Goal: Book appointment/travel/reservation

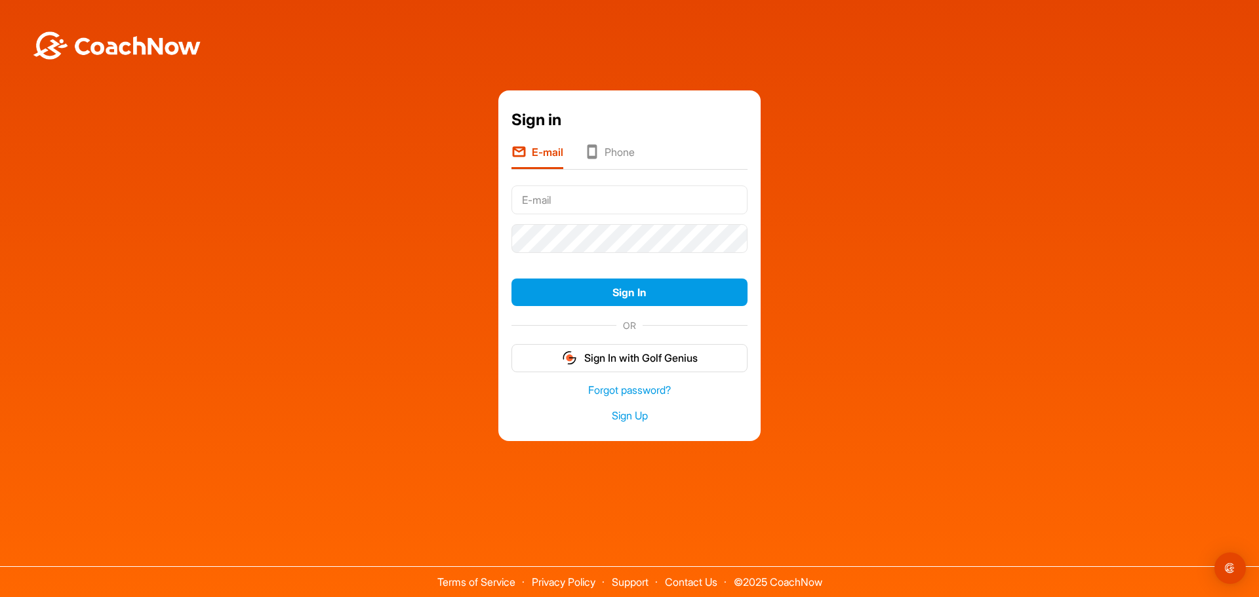
drag, startPoint x: 0, startPoint y: 0, endPoint x: 583, endPoint y: 197, distance: 615.7
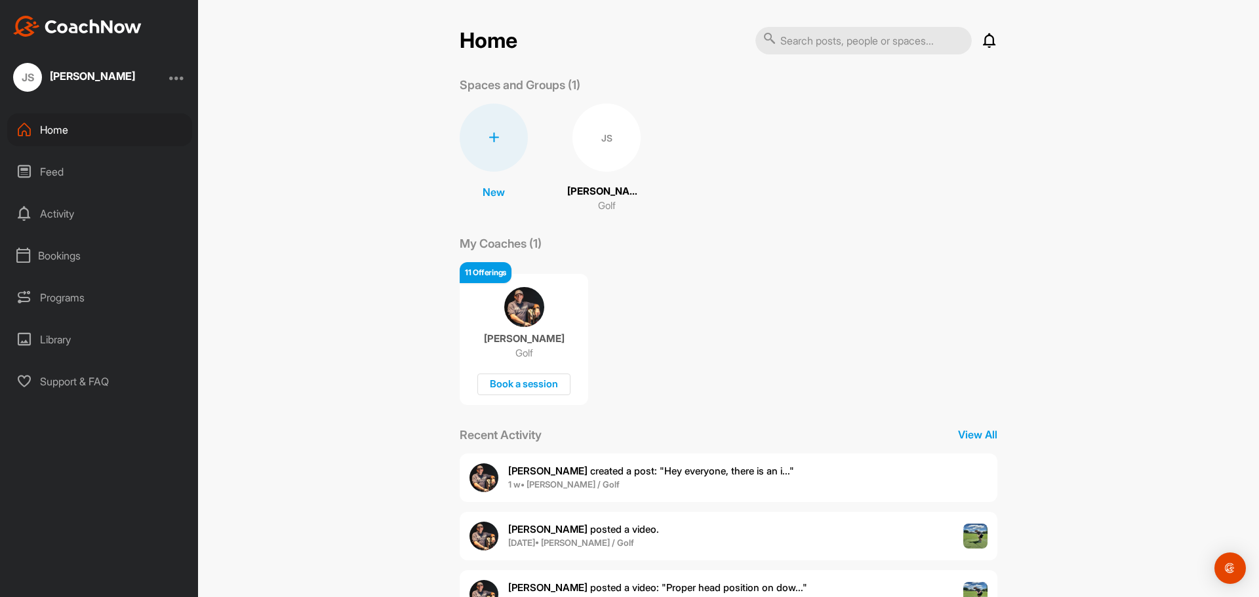
click at [61, 254] on div "Bookings" at bounding box center [99, 255] width 185 height 33
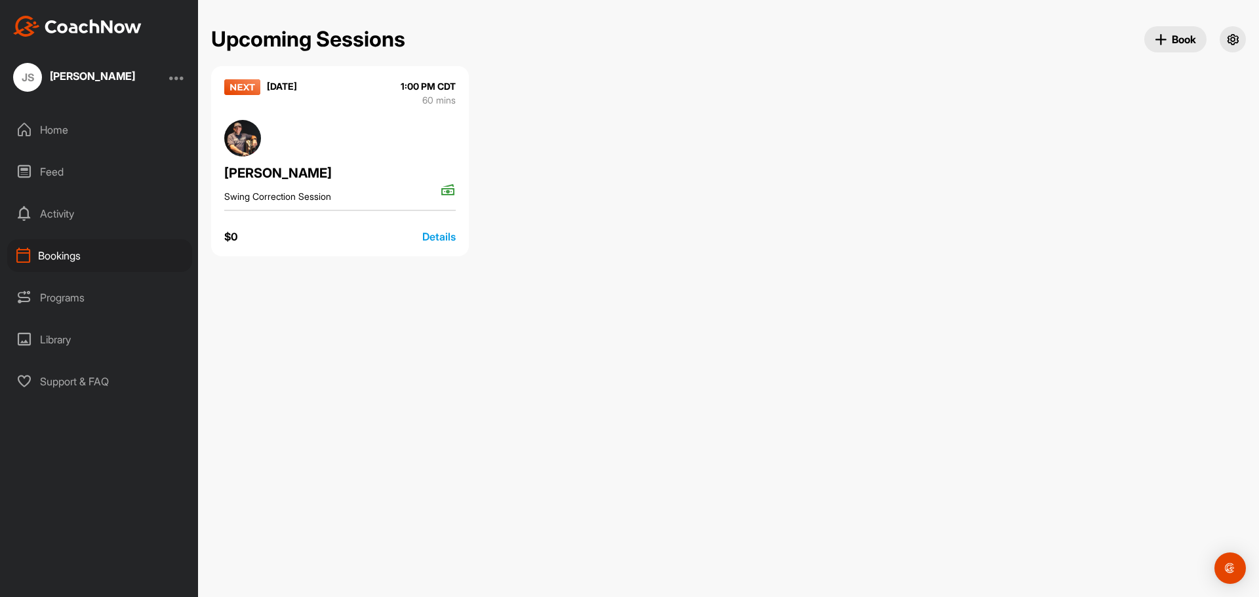
click at [434, 233] on div "Details" at bounding box center [438, 237] width 33 height 16
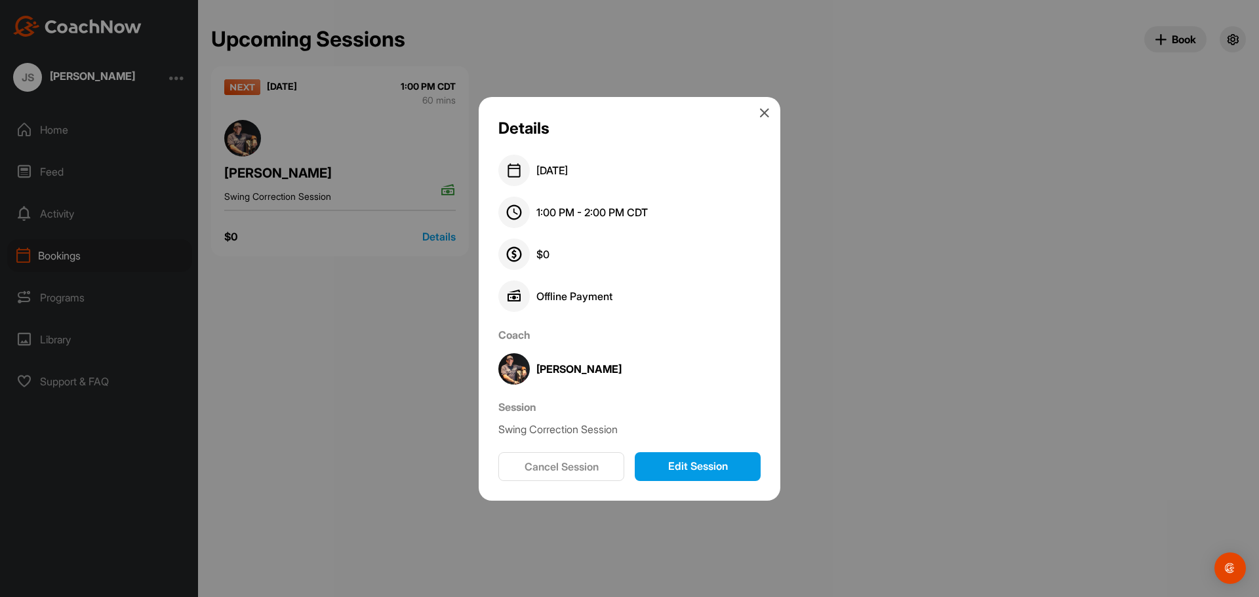
click at [677, 461] on button "Edit Session" at bounding box center [698, 466] width 126 height 29
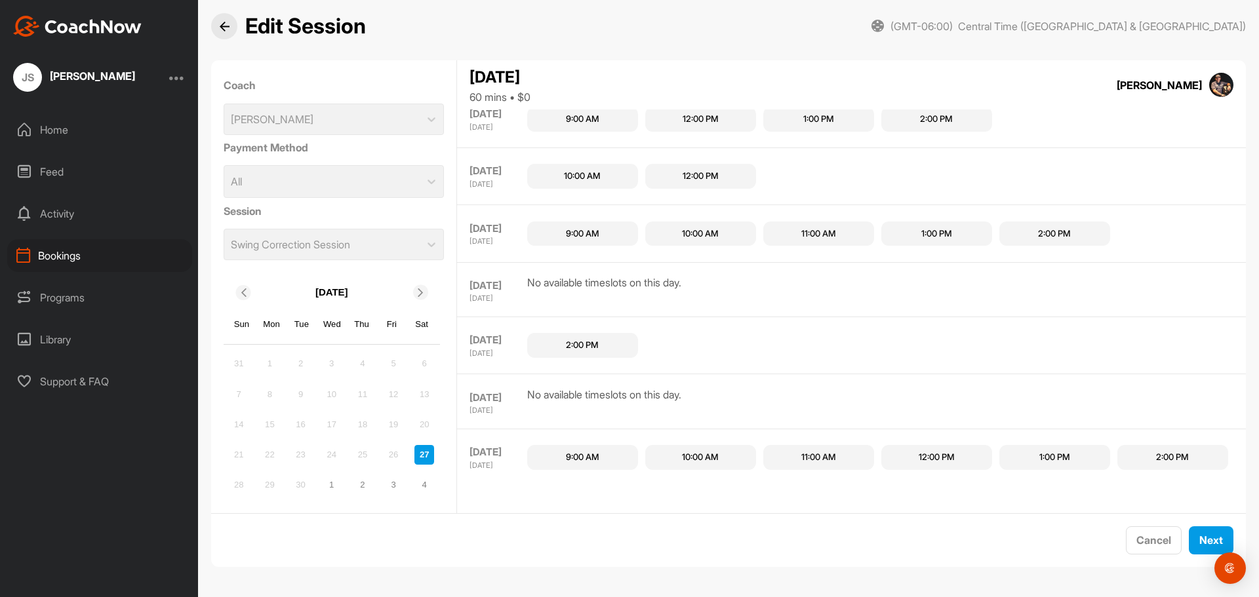
scroll to position [241, 0]
click at [593, 348] on div "2:00 PM" at bounding box center [582, 345] width 33 height 13
click at [591, 347] on div "2:00 PM" at bounding box center [582, 345] width 33 height 13
click at [1207, 541] on span "Next" at bounding box center [1211, 540] width 24 height 13
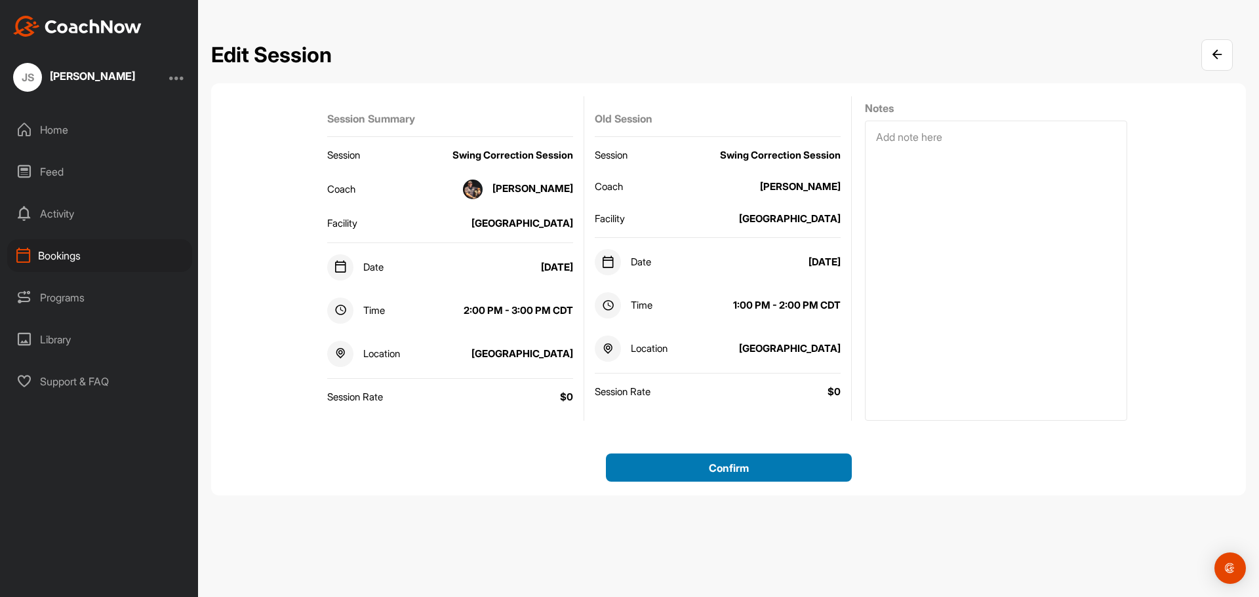
click at [732, 475] on div "Confirm" at bounding box center [728, 468] width 225 height 16
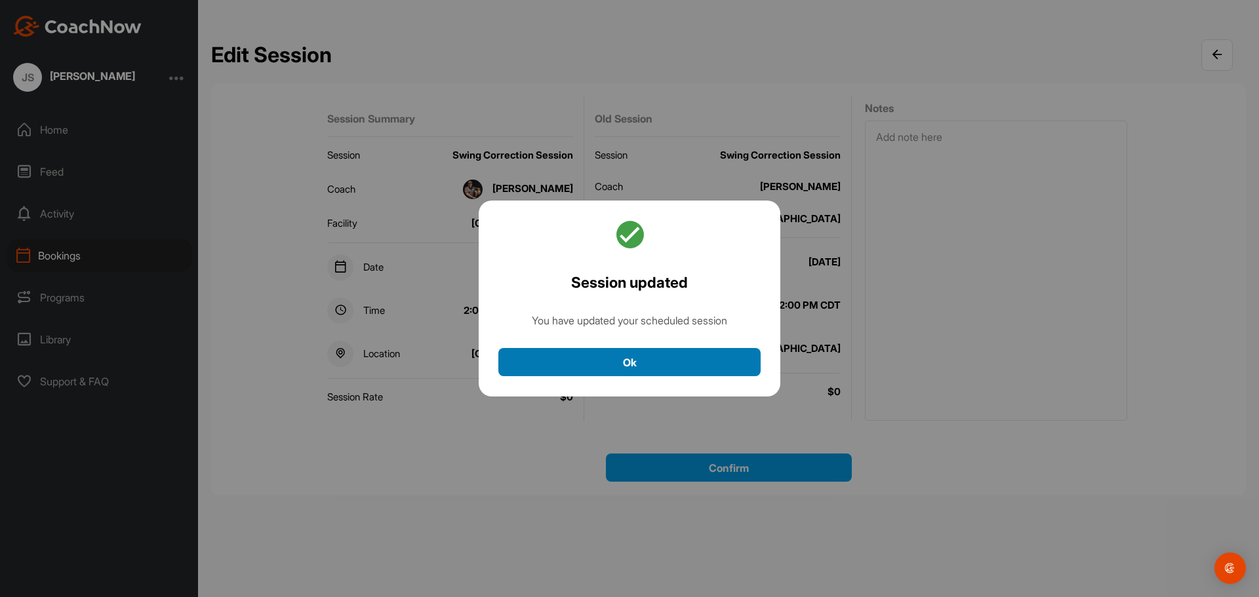
click at [637, 364] on button "Ok" at bounding box center [629, 362] width 262 height 28
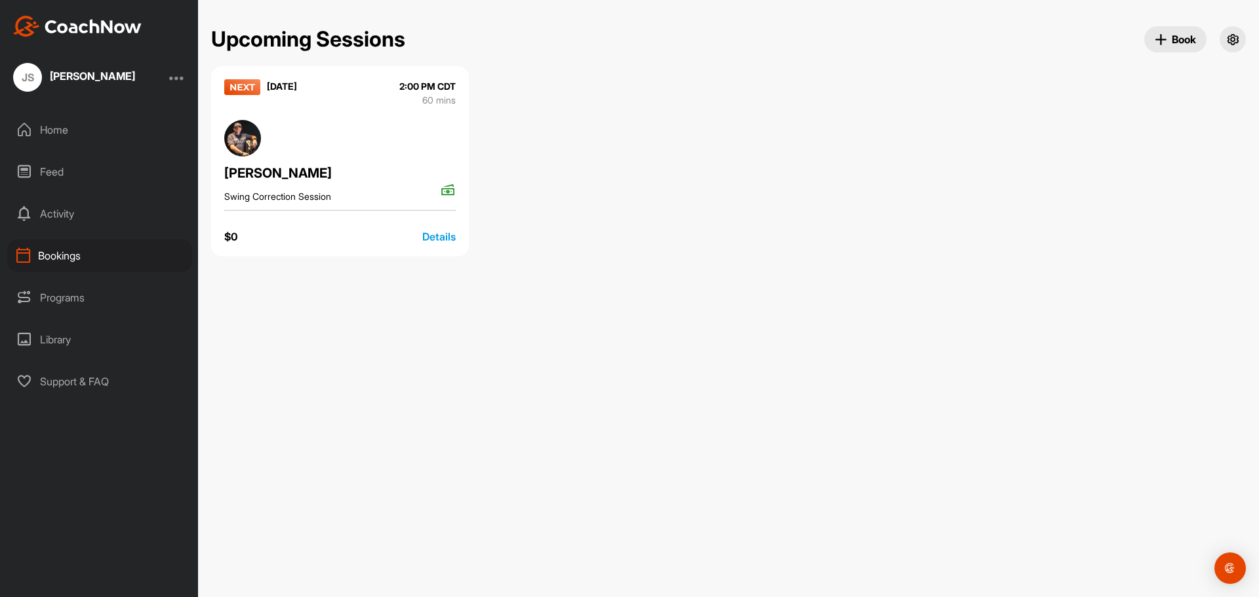
click at [1168, 36] on span "Book" at bounding box center [1174, 40] width 41 height 14
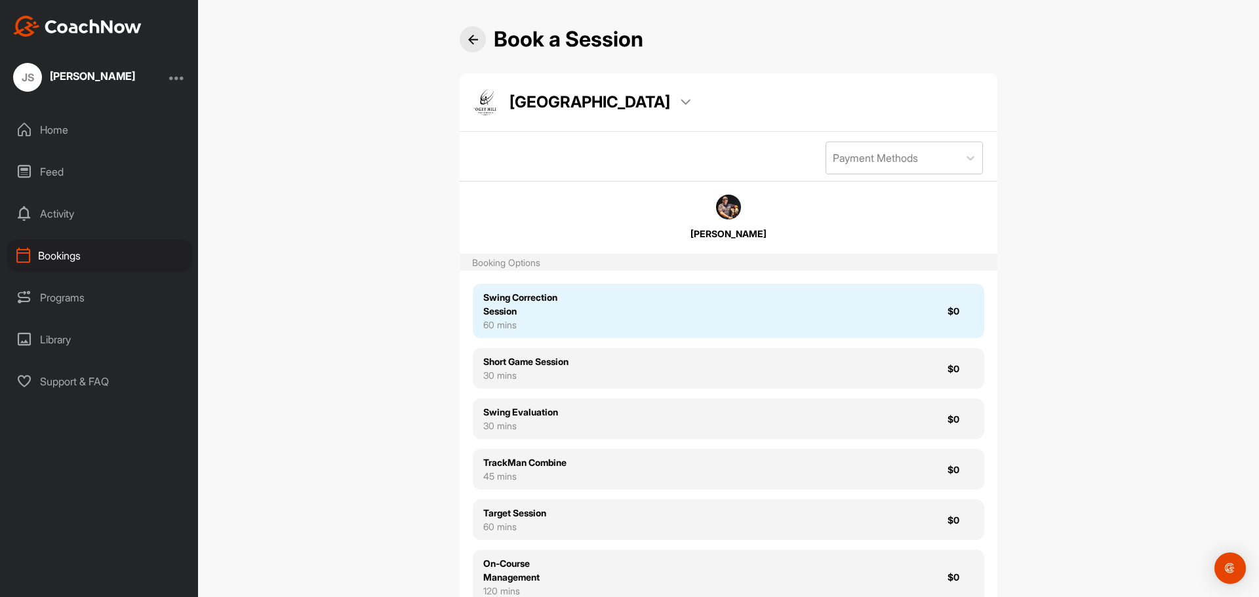
click at [715, 316] on div "Swing Correction Session 60 mins $0" at bounding box center [728, 311] width 511 height 54
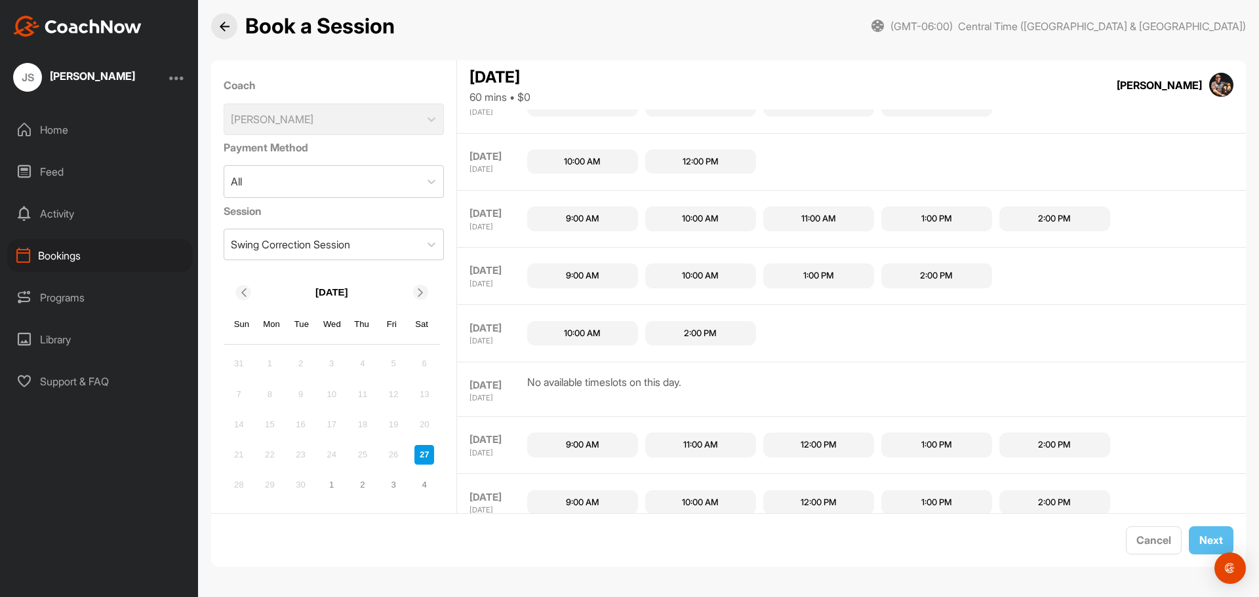
scroll to position [649, 0]
click at [703, 340] on div "2:00 PM" at bounding box center [700, 332] width 33 height 13
click at [1199, 540] on span "Next" at bounding box center [1211, 540] width 24 height 13
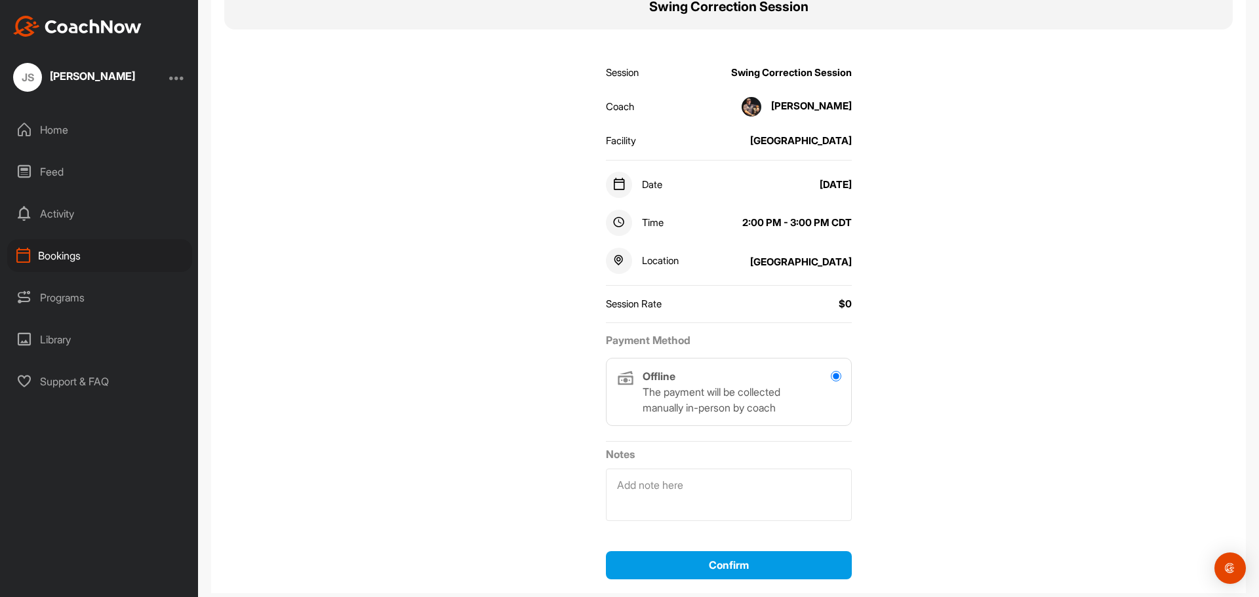
scroll to position [131, 0]
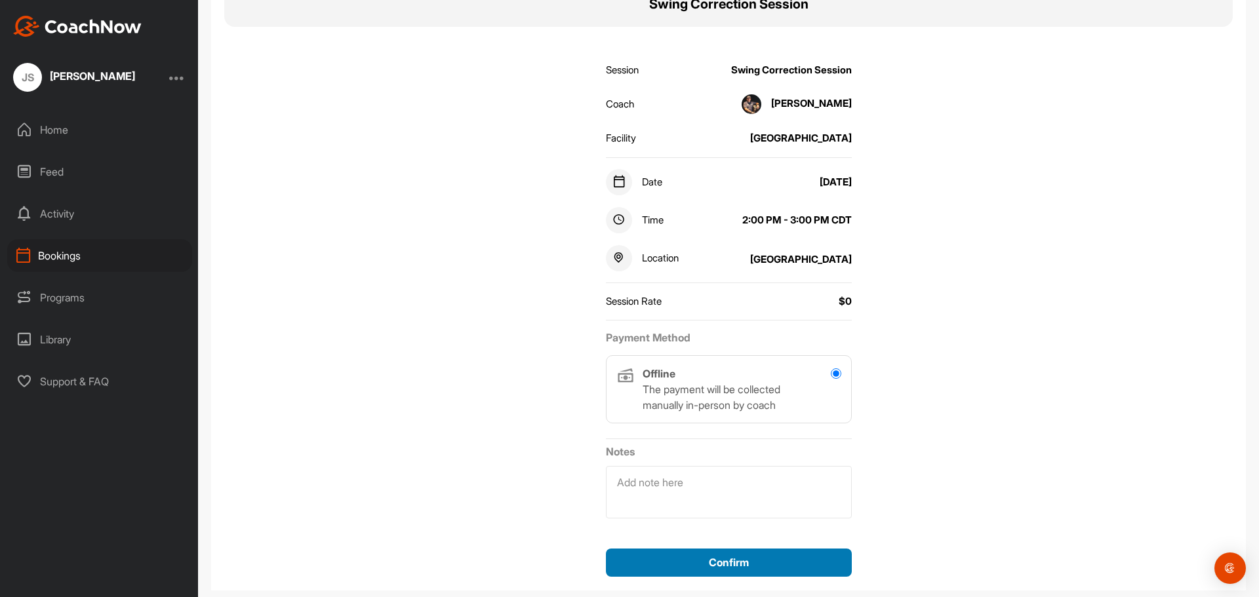
click at [745, 557] on div "Confirm" at bounding box center [728, 563] width 225 height 16
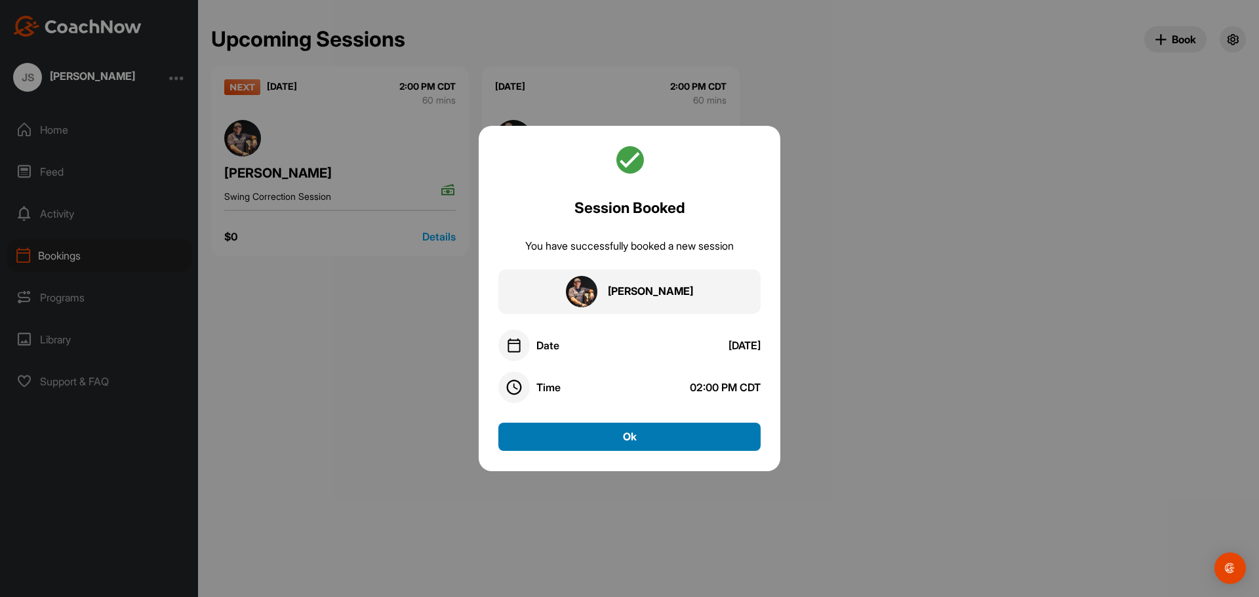
click at [638, 433] on button "Ok" at bounding box center [629, 437] width 262 height 28
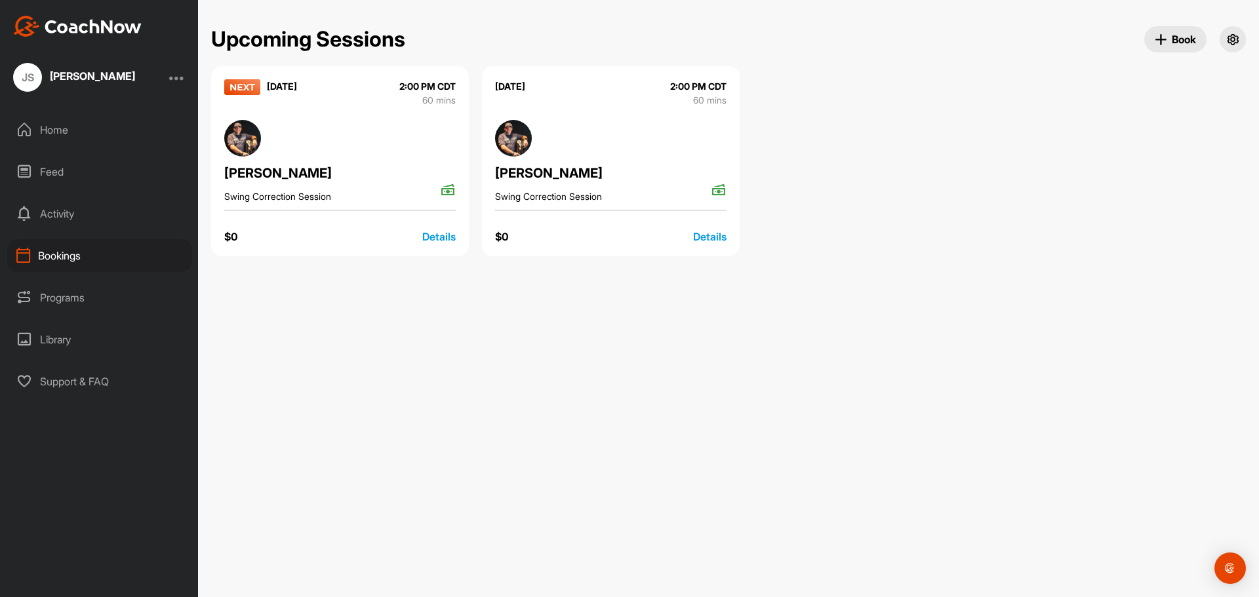
click at [1170, 45] on span "Book" at bounding box center [1174, 40] width 41 height 14
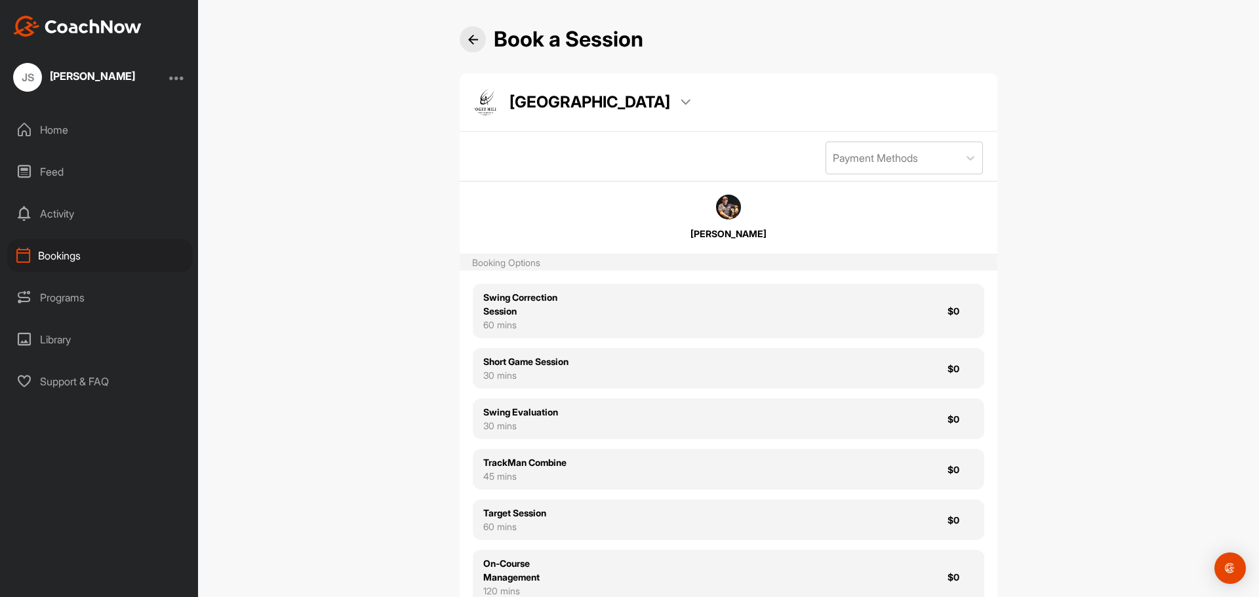
scroll to position [65, 0]
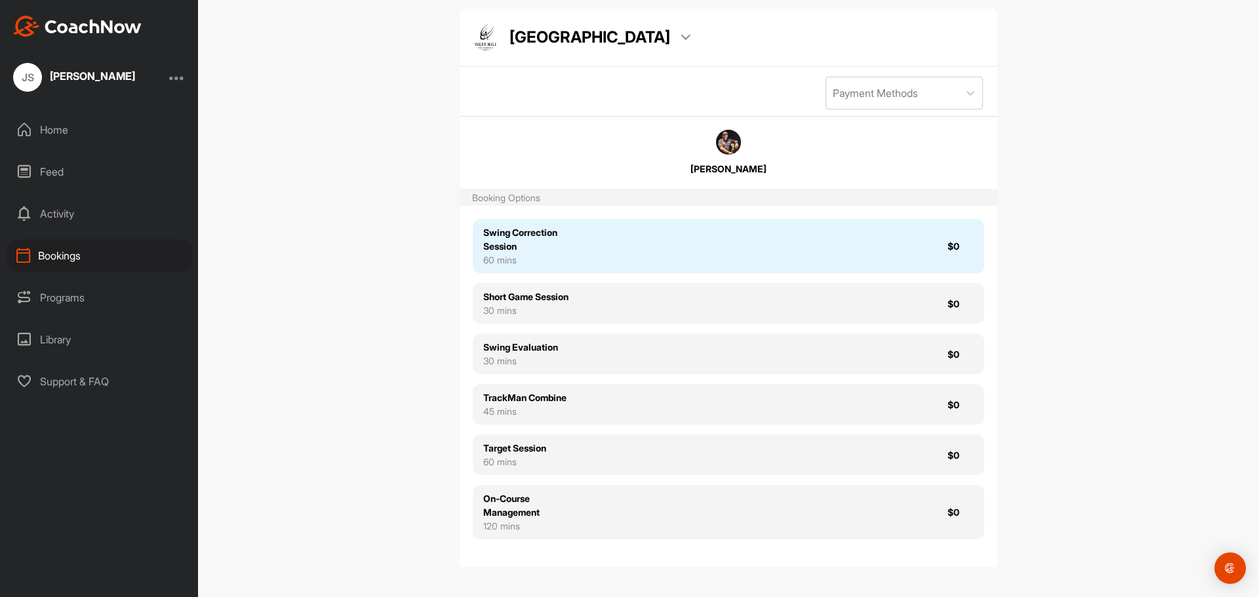
click at [833, 233] on div "Swing Correction Session 60 mins $0" at bounding box center [728, 246] width 511 height 54
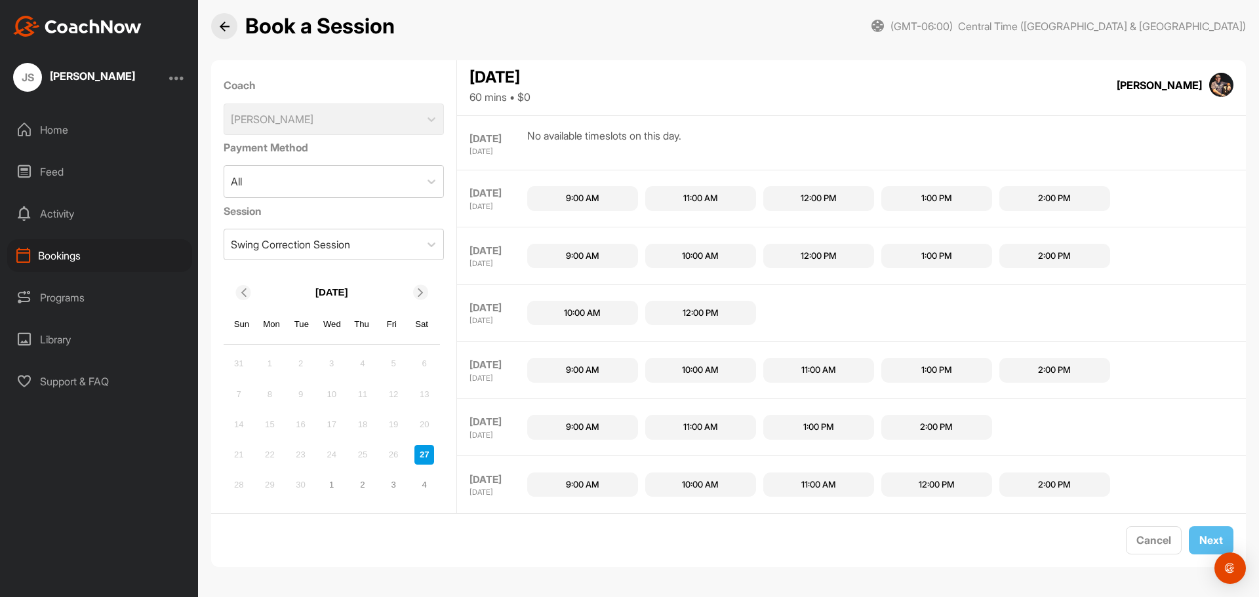
scroll to position [926, 0]
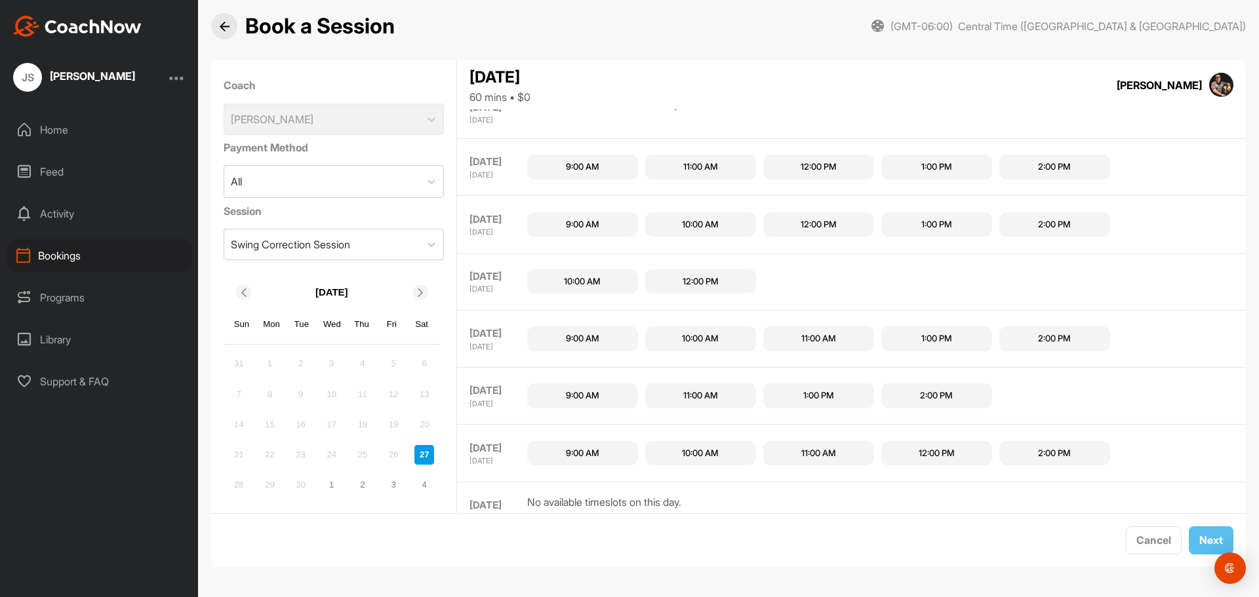
click at [834, 403] on div "1:00 PM" at bounding box center [818, 395] width 31 height 13
click at [1199, 540] on span "Next" at bounding box center [1211, 540] width 24 height 13
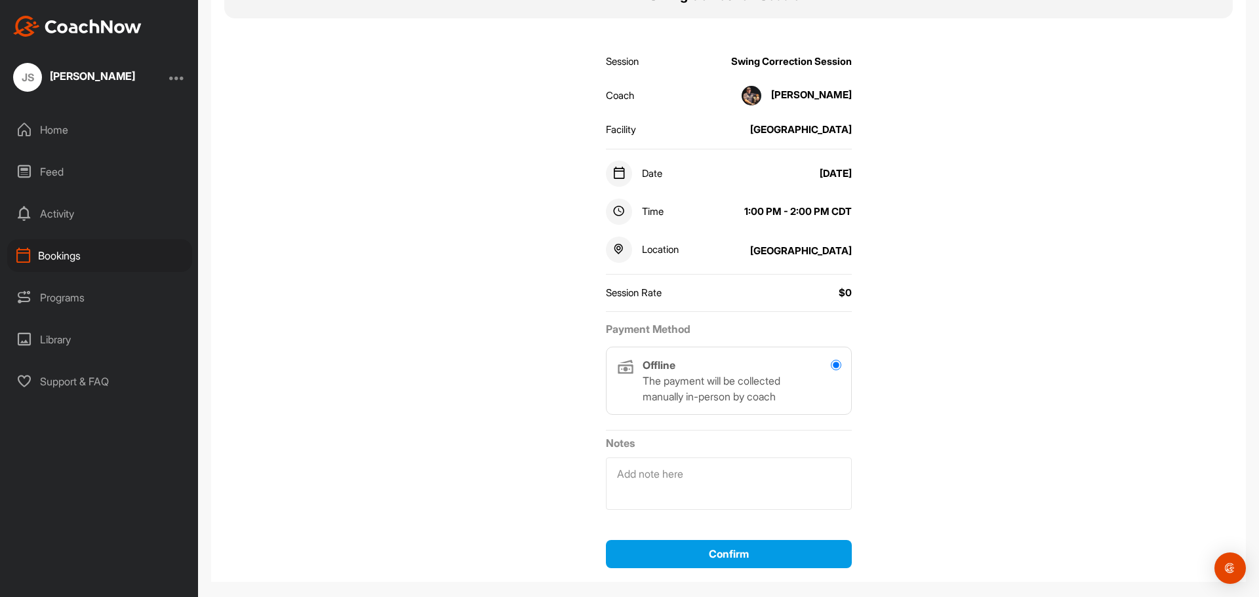
scroll to position [155, 0]
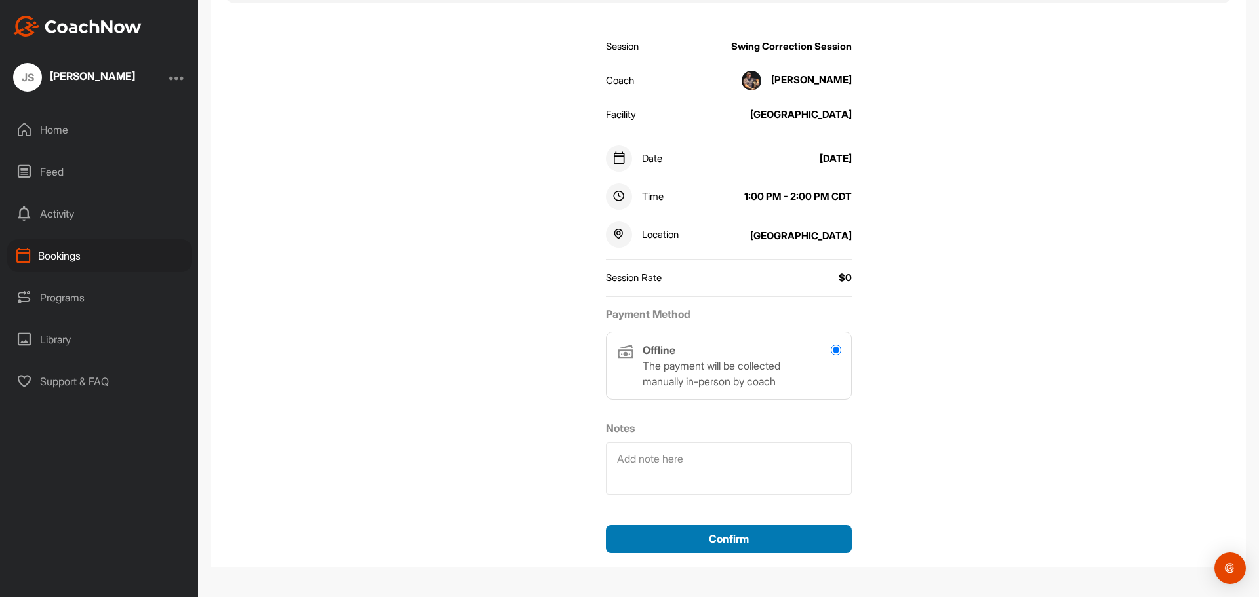
click at [750, 538] on div "Confirm" at bounding box center [728, 539] width 225 height 16
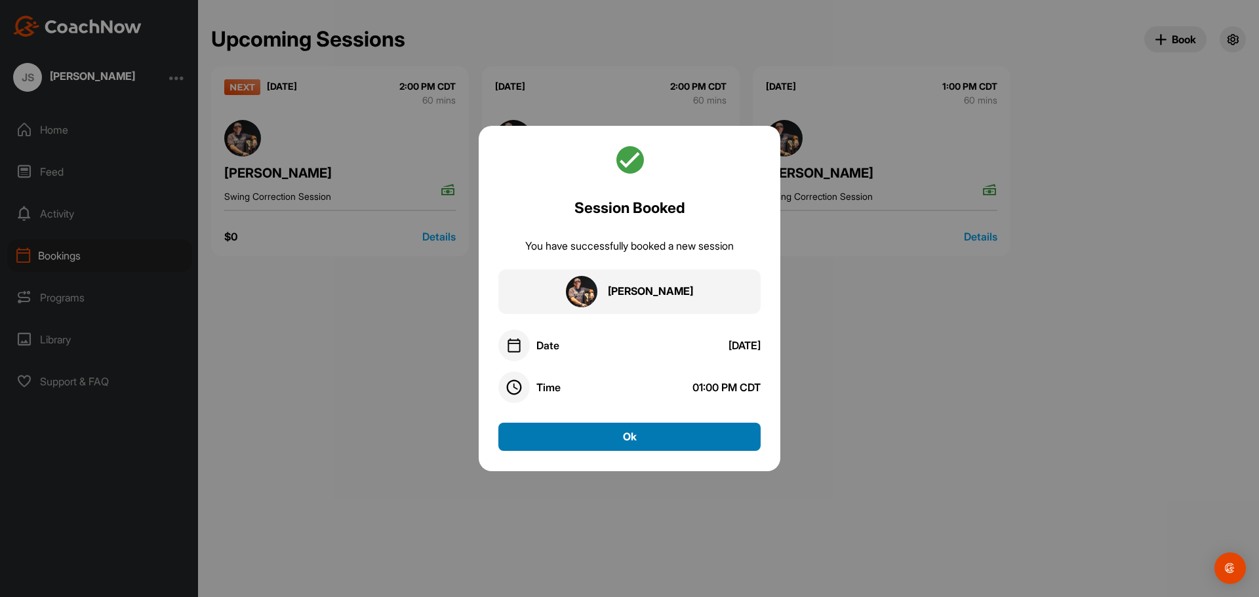
click at [649, 437] on button "Ok" at bounding box center [629, 437] width 262 height 28
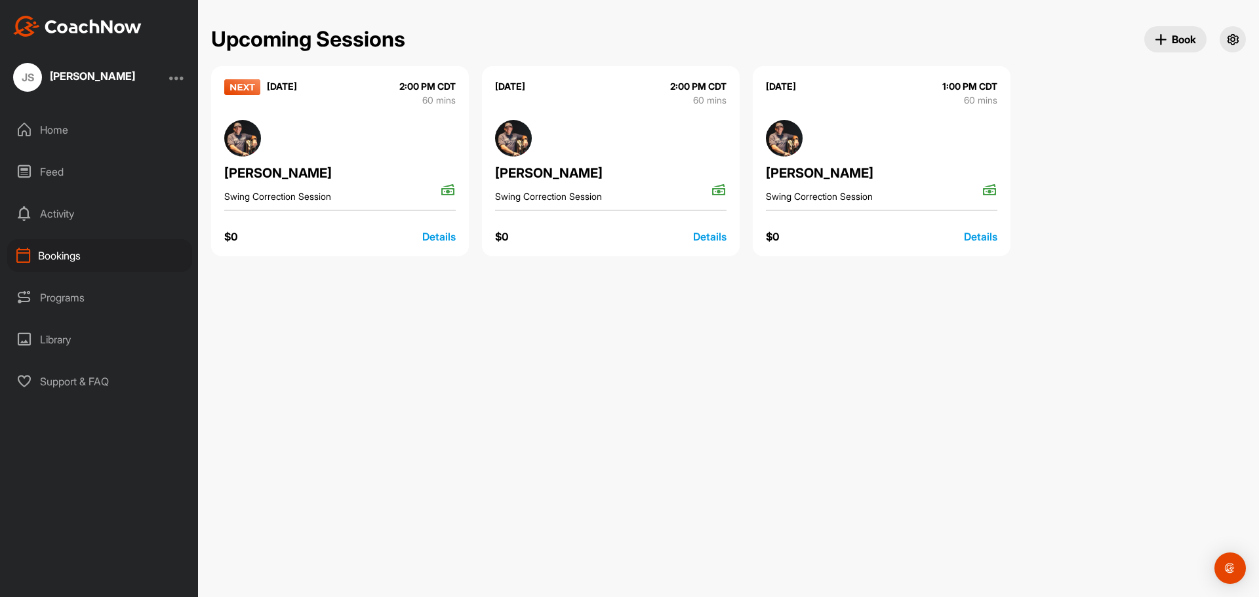
click at [62, 216] on div "Activity" at bounding box center [99, 213] width 185 height 33
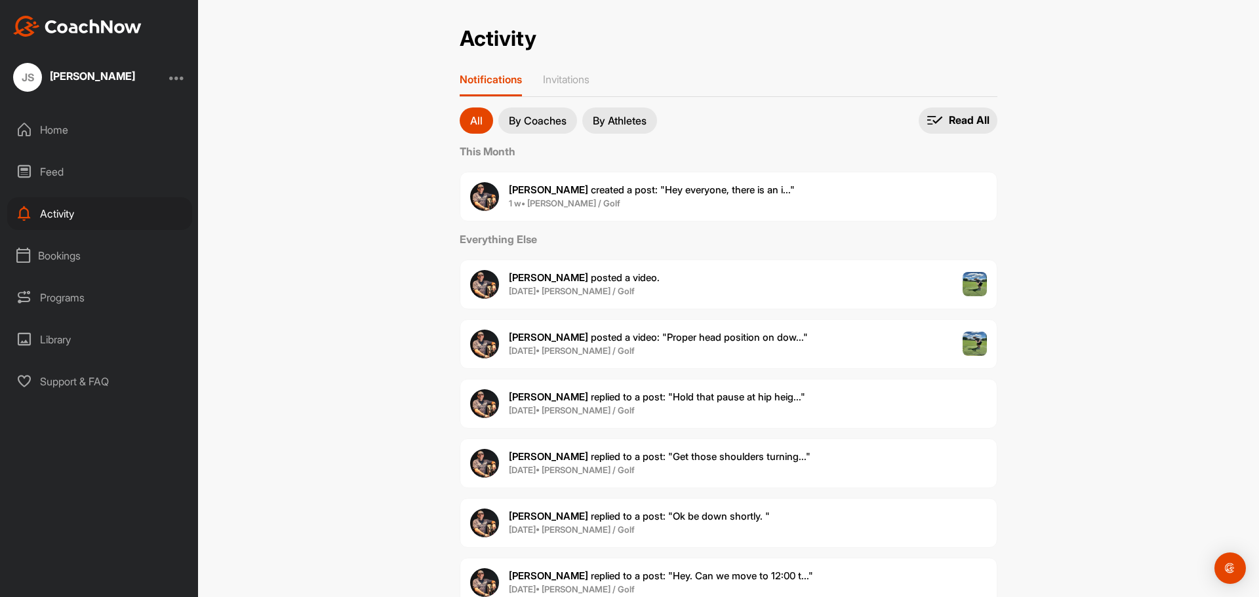
click at [52, 247] on div "Bookings" at bounding box center [99, 255] width 185 height 33
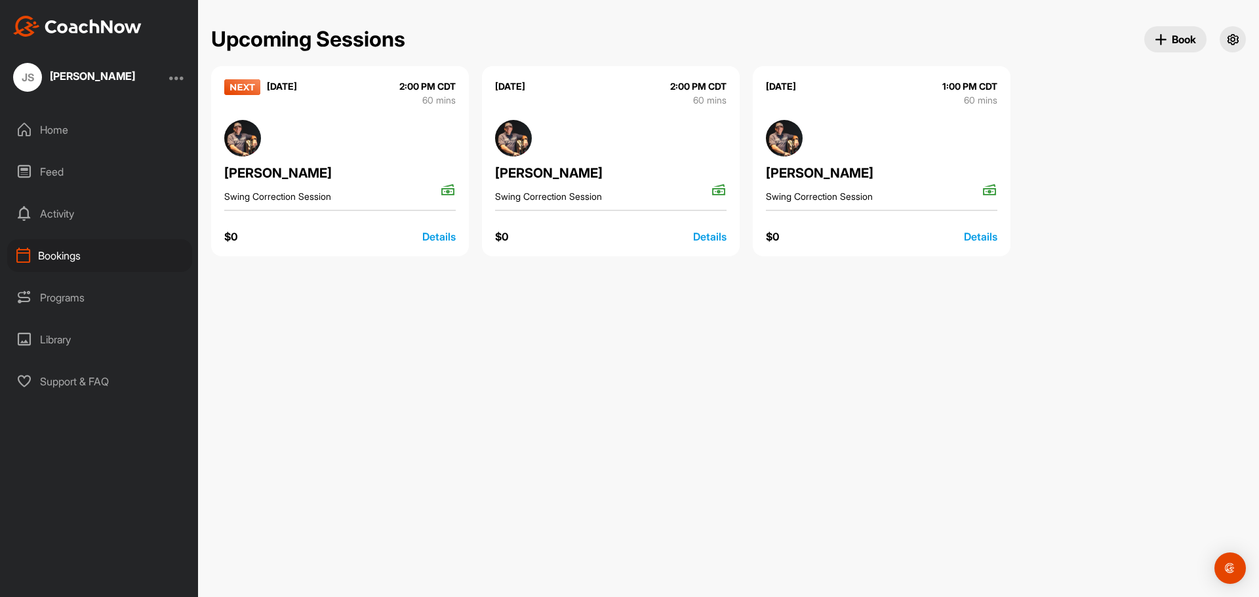
click at [1235, 35] on icon "button" at bounding box center [1232, 39] width 13 height 13
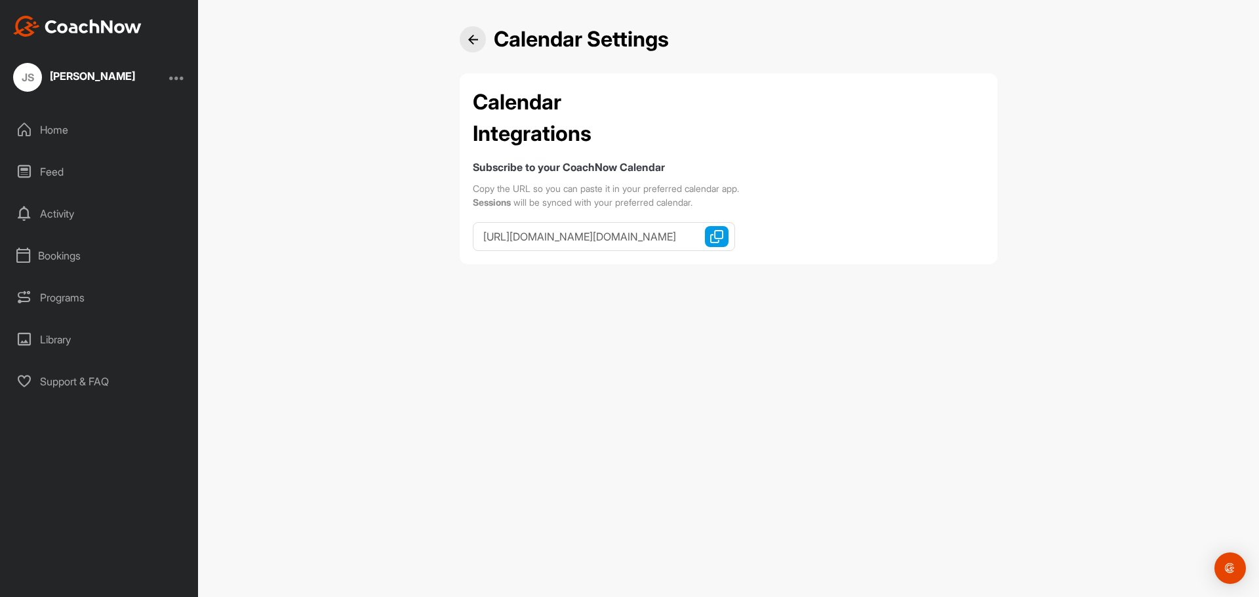
type input "webcal://cal.coachnow.io/api/v2/student_profiles/6aa5ad59cbb999997764084cbc/cal…"
click at [466, 39] on div at bounding box center [473, 39] width 26 height 26
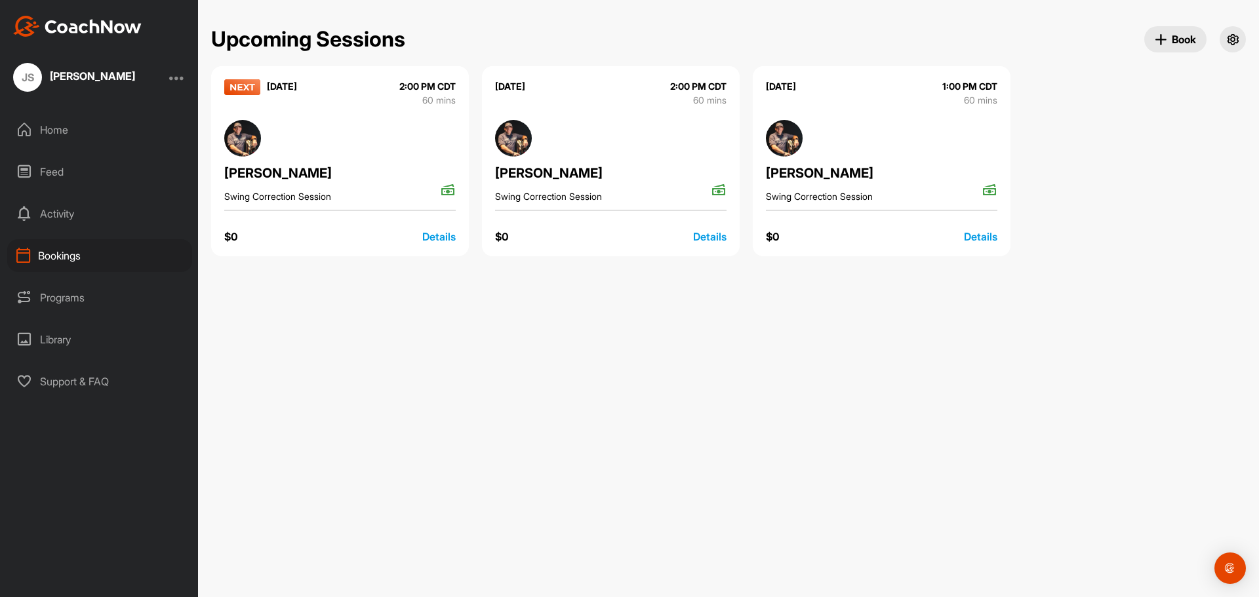
click at [1188, 41] on span "Book" at bounding box center [1174, 40] width 41 height 14
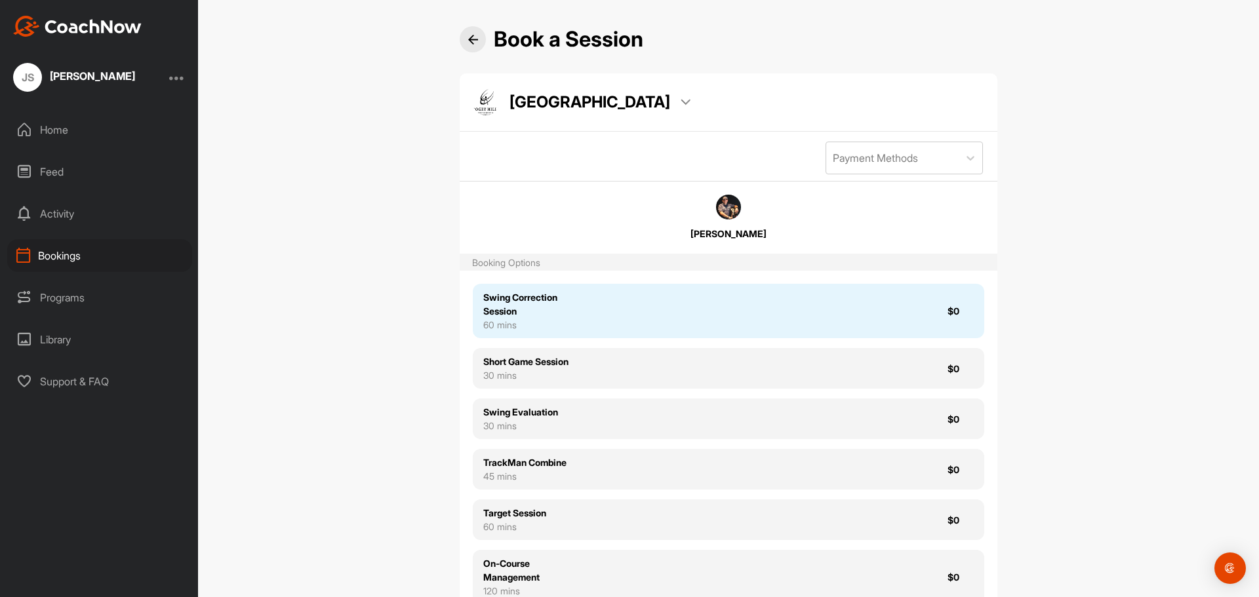
click at [688, 305] on div "Swing Correction Session 60 mins $0" at bounding box center [728, 311] width 511 height 54
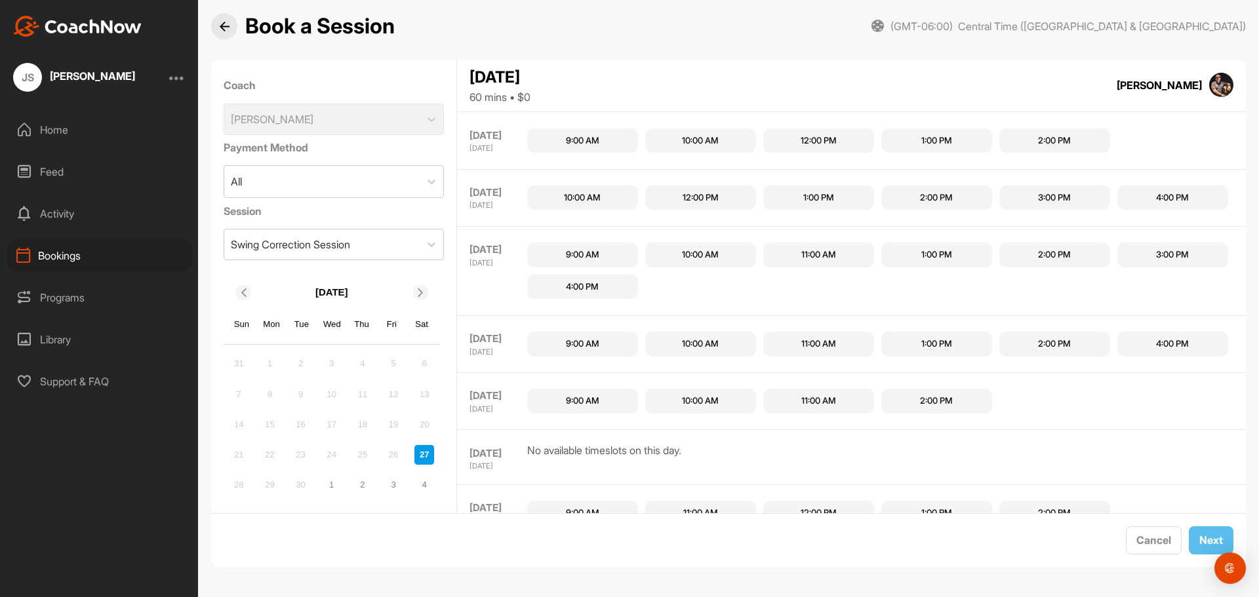
scroll to position [1428, 0]
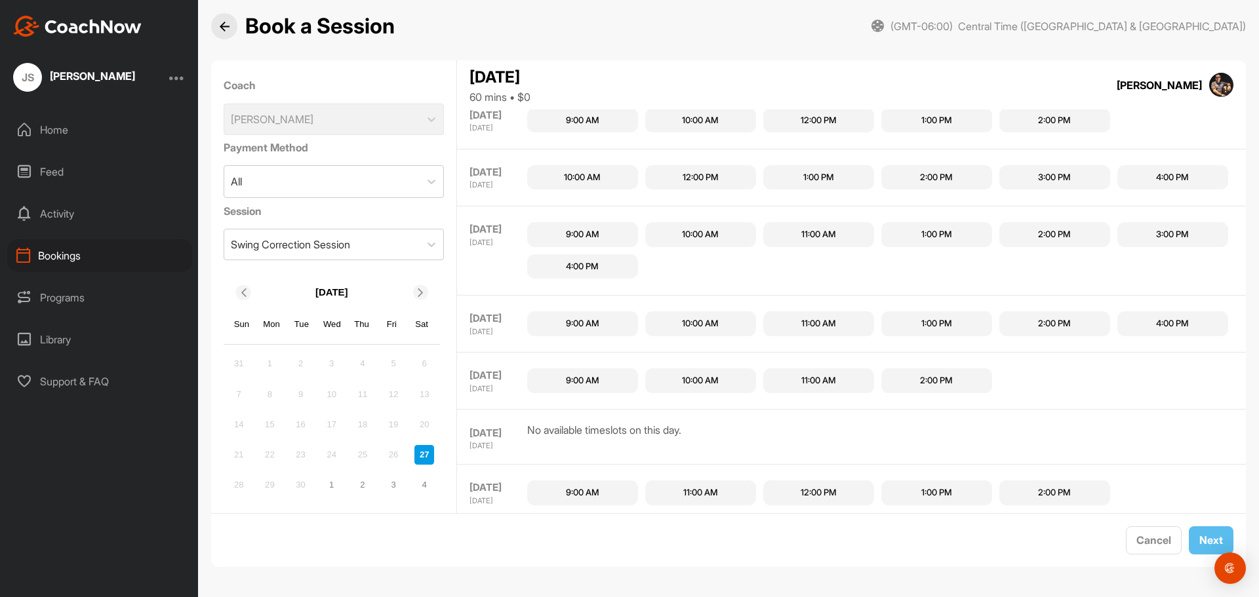
click at [947, 387] on div "2:00 PM" at bounding box center [936, 380] width 33 height 13
click at [1200, 539] on span "Next" at bounding box center [1211, 540] width 24 height 13
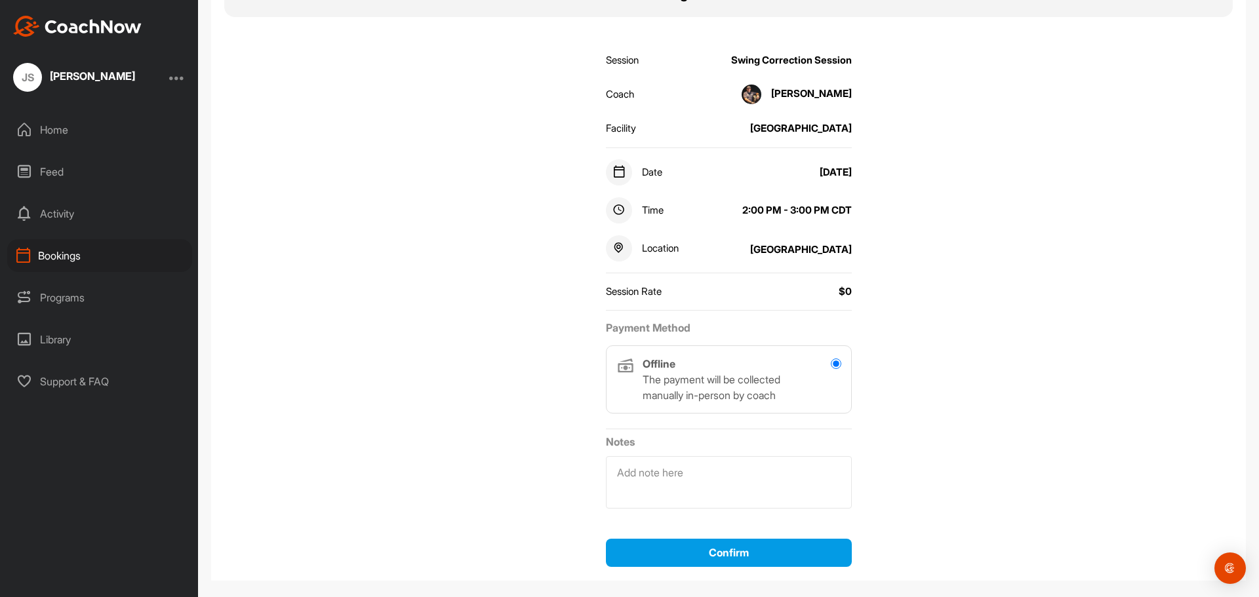
scroll to position [155, 0]
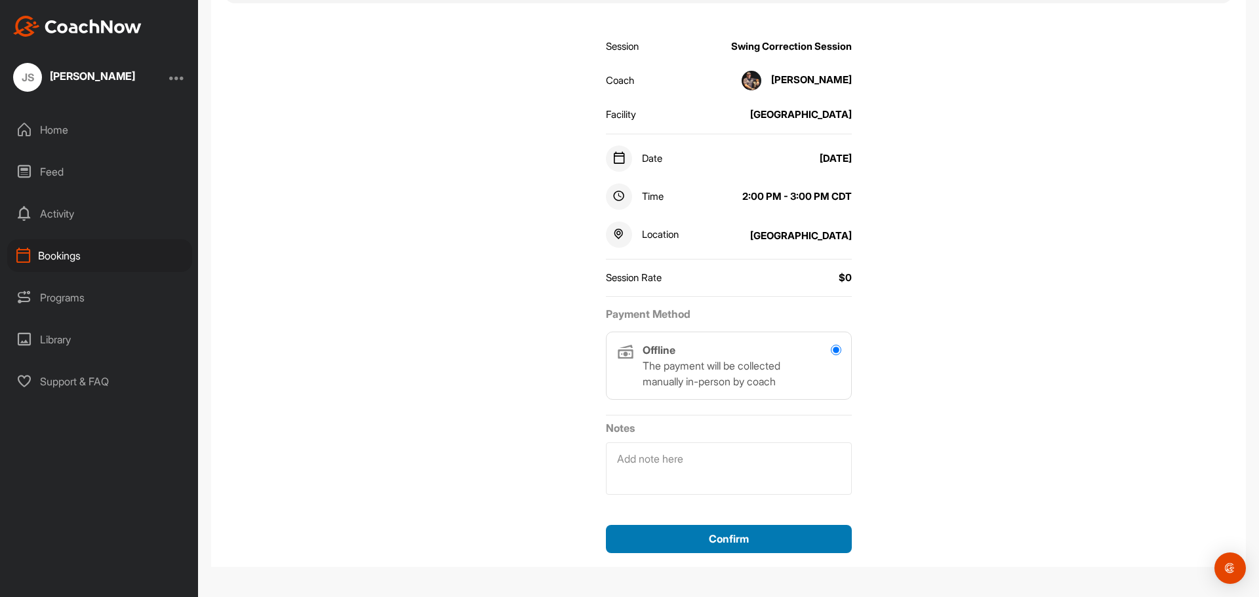
click at [720, 532] on div "Confirm" at bounding box center [728, 539] width 225 height 16
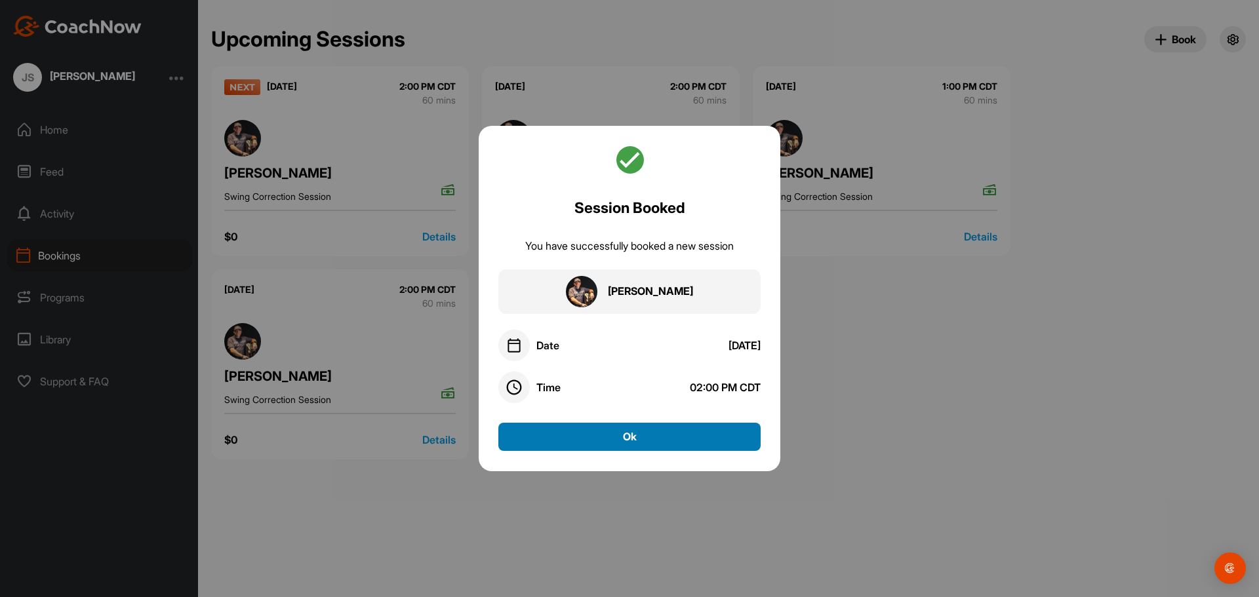
drag, startPoint x: 633, startPoint y: 435, endPoint x: 1411, endPoint y: 507, distance: 781.5
click at [1258, 507] on html "JS Jacob Stone Home Feed Activity Bookings Programs Library Support & FAQ + Cre…" at bounding box center [629, 298] width 1259 height 597
click at [626, 439] on button "Ok" at bounding box center [629, 437] width 262 height 28
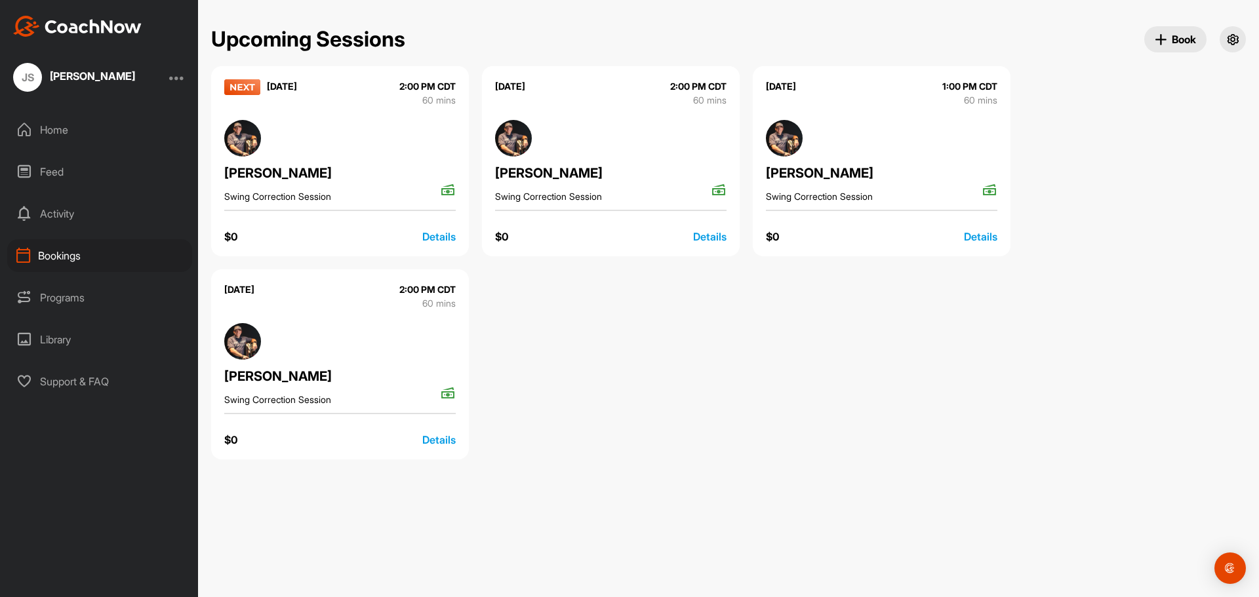
click at [430, 435] on div "Details" at bounding box center [438, 440] width 33 height 16
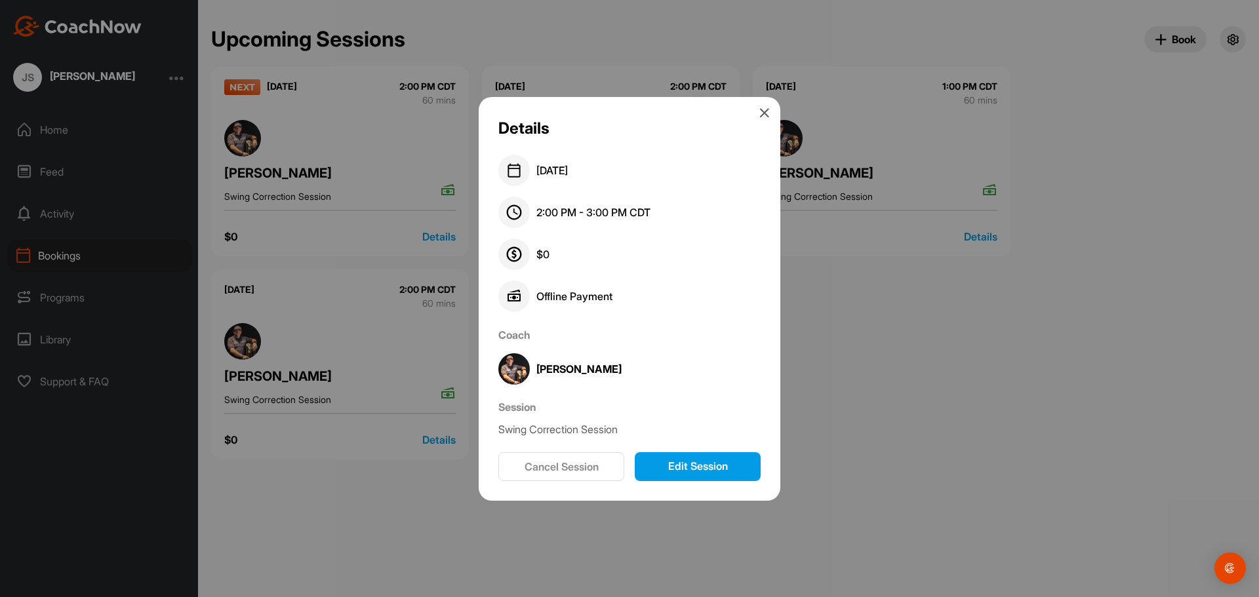
click at [766, 111] on icon at bounding box center [764, 113] width 10 height 10
